Goal: Information Seeking & Learning: Learn about a topic

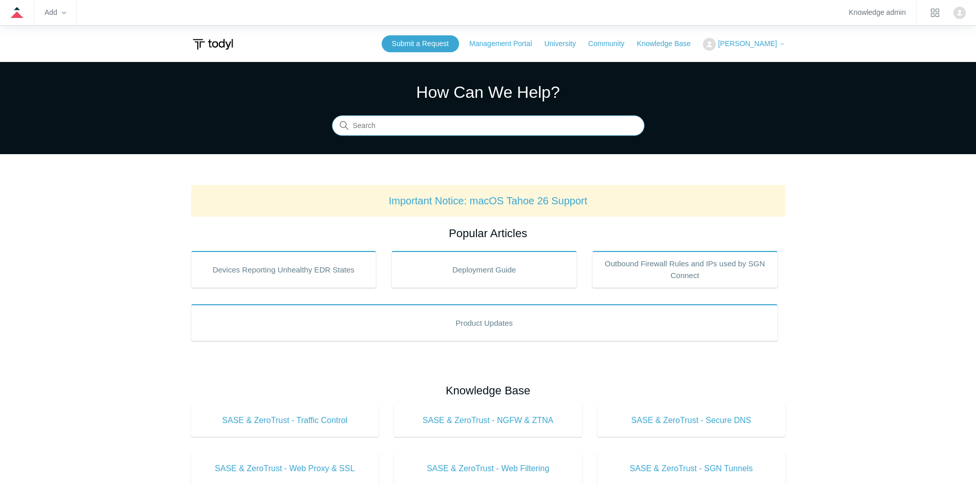
click at [440, 129] on input "Search" at bounding box center [488, 126] width 313 height 20
type input "JAMF"
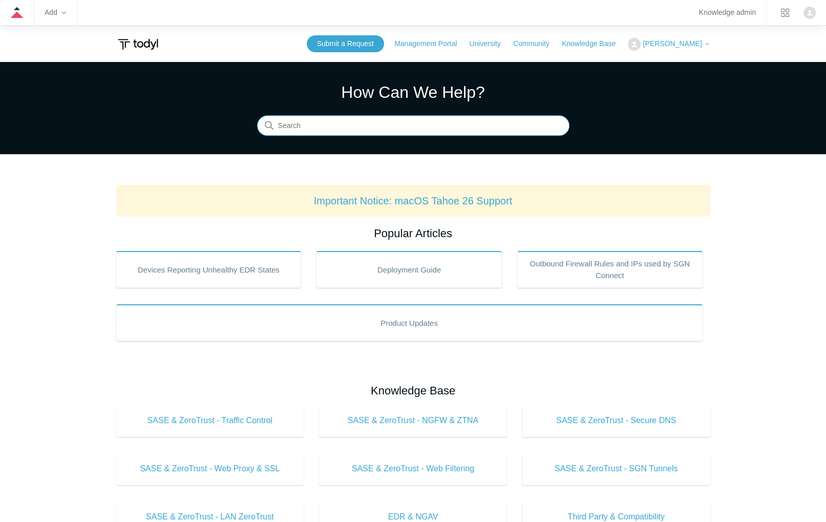
click at [324, 130] on input "Search" at bounding box center [413, 126] width 313 height 20
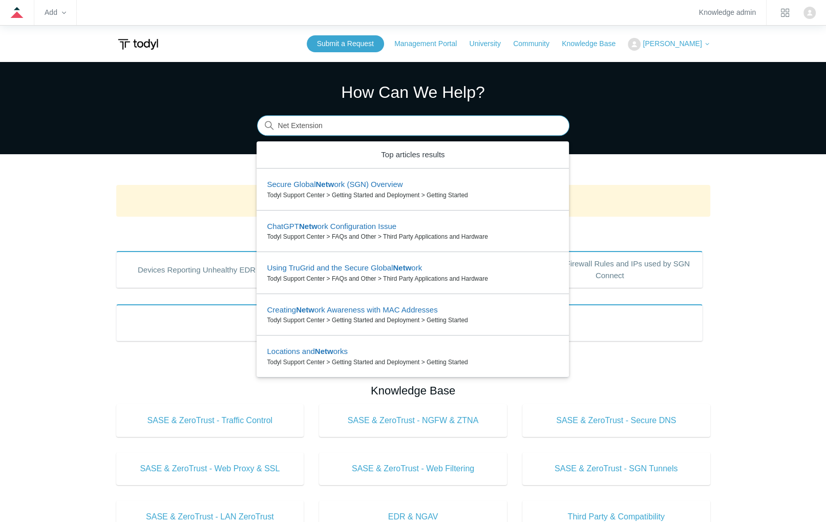
type input "Net Extension"
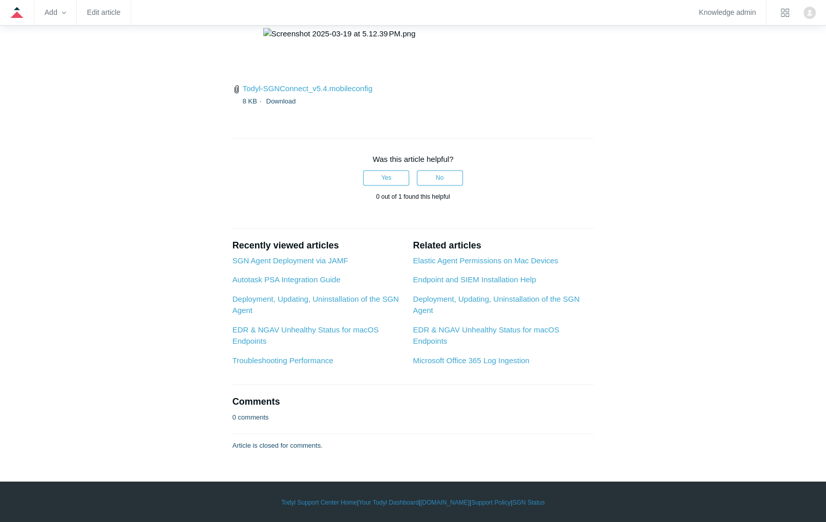
scroll to position [2476, 0]
